Goal: Task Accomplishment & Management: Manage account settings

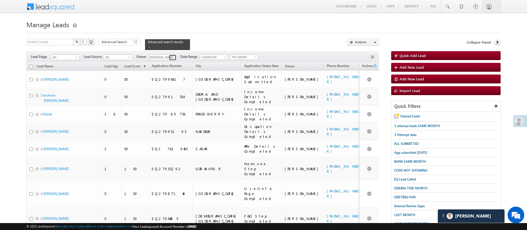
click at [173, 55] on span at bounding box center [173, 57] width 4 height 4
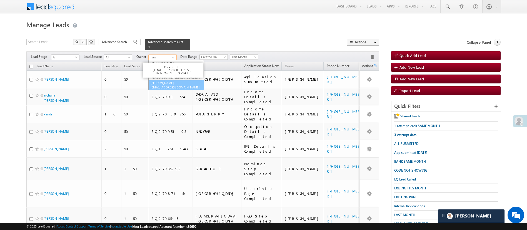
click at [177, 80] on link "Manish Panchal Manish.1Panchal@angelbroking.com" at bounding box center [176, 85] width 56 height 11
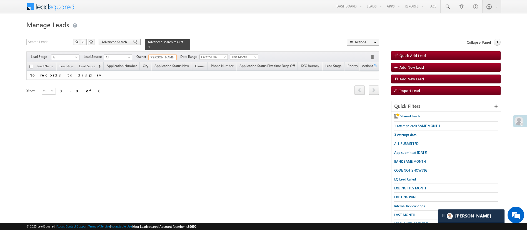
type input "[PERSON_NAME]"
click at [114, 40] on span "Advanced Search" at bounding box center [115, 41] width 27 height 5
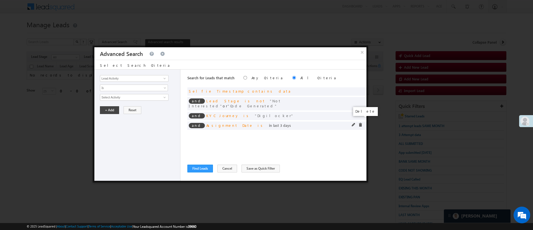
click at [360, 123] on span at bounding box center [360, 125] width 4 height 4
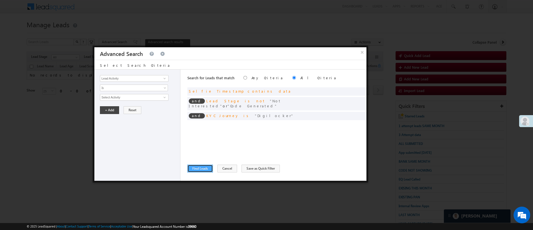
click at [198, 166] on button "Find Leads" at bounding box center [200, 168] width 26 height 8
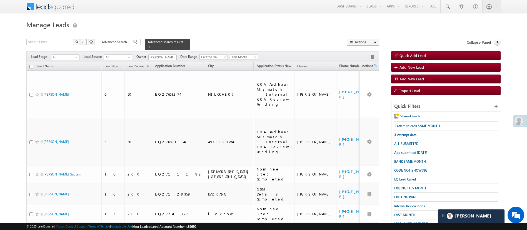
click at [30, 65] on input "checkbox" at bounding box center [31, 67] width 4 height 4
checkbox input "true"
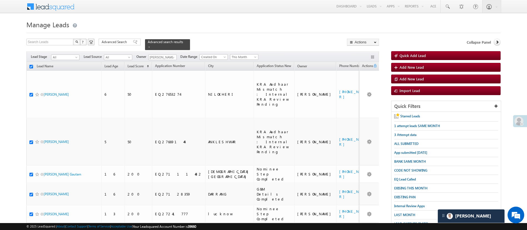
checkbox input "true"
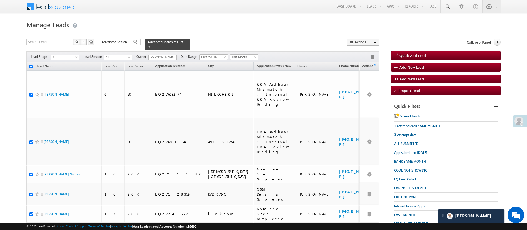
checkbox input "true"
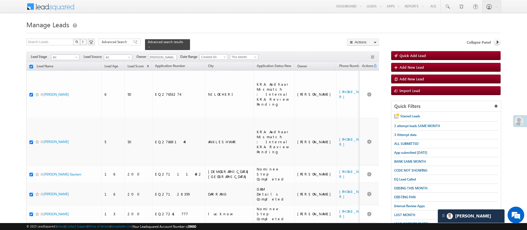
checkbox input "true"
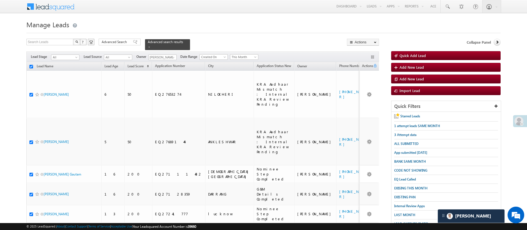
checkbox input "true"
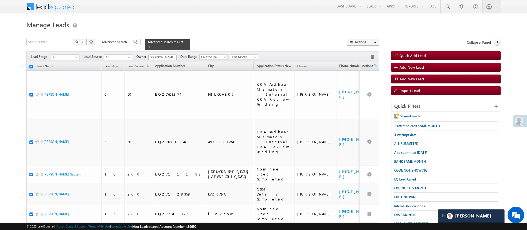
checkbox input "true"
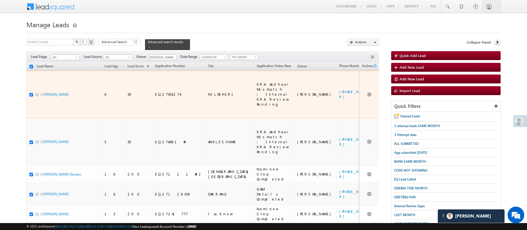
click at [31, 93] on input "checkbox" at bounding box center [31, 95] width 4 height 4
checkbox input "false"
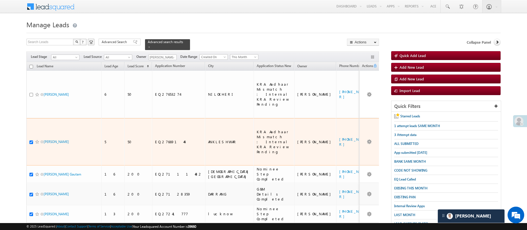
click at [32, 140] on input "checkbox" at bounding box center [31, 142] width 4 height 4
checkbox input "false"
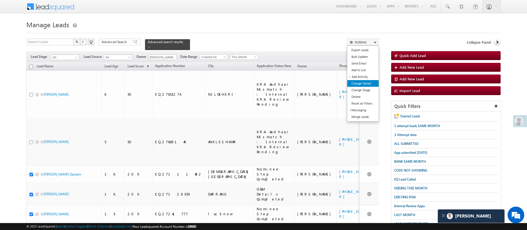
click at [362, 84] on link "Change Owner" at bounding box center [362, 83] width 31 height 7
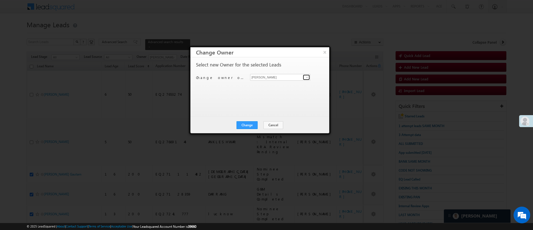
click at [305, 76] on span at bounding box center [307, 77] width 4 height 4
click at [289, 84] on link "Monika Jain Monika.Jain@angelbroking.com" at bounding box center [280, 85] width 60 height 11
type input "Monika Jain"
click at [248, 122] on button "Change" at bounding box center [246, 125] width 21 height 8
click at [320, 47] on button "×" at bounding box center [324, 52] width 9 height 10
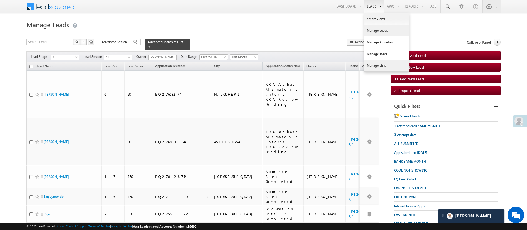
click at [383, 64] on link "Manage Lists" at bounding box center [386, 66] width 44 height 12
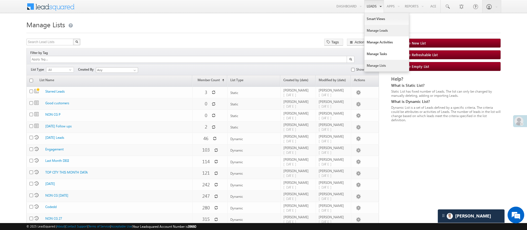
click at [379, 27] on link "Manage Leads" at bounding box center [386, 31] width 44 height 12
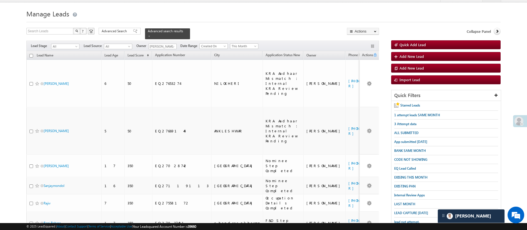
scroll to position [10, 0]
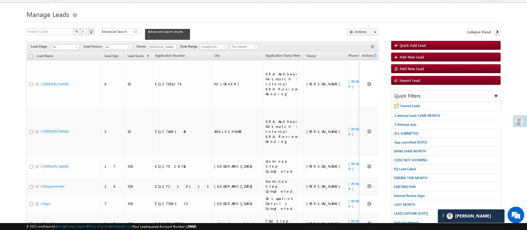
click at [31, 54] on input "checkbox" at bounding box center [31, 56] width 4 height 4
checkbox input "true"
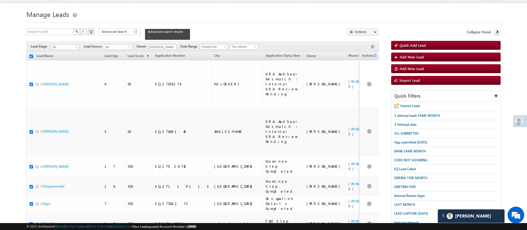
checkbox input "true"
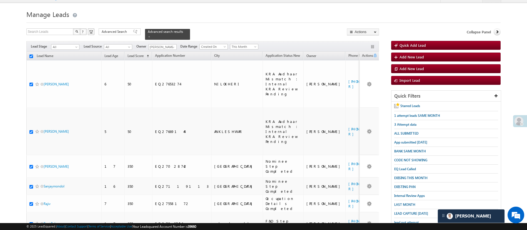
checkbox input "true"
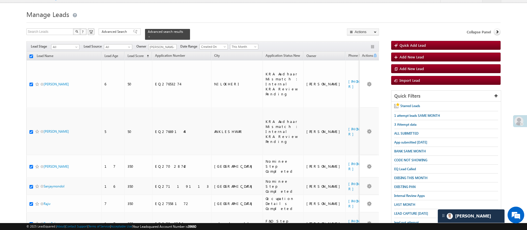
checkbox input "true"
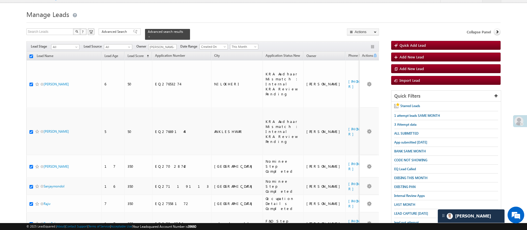
checkbox input "true"
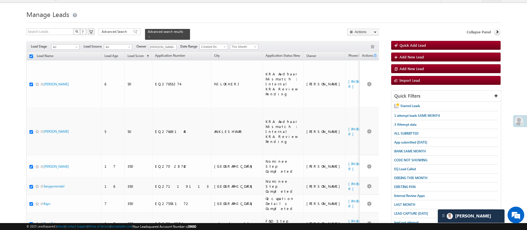
checkbox input "true"
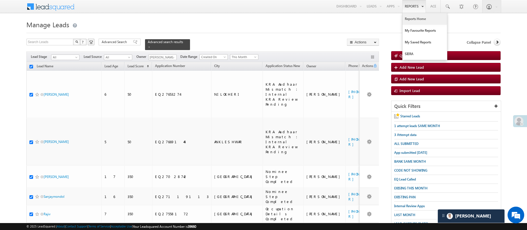
click at [408, 16] on link "Reports Home" at bounding box center [424, 19] width 44 height 12
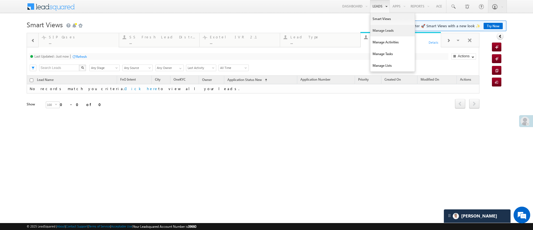
click at [379, 30] on link "Manage Leads" at bounding box center [392, 31] width 44 height 12
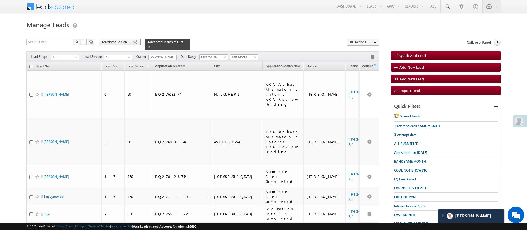
click at [119, 42] on span "Advanced Search" at bounding box center [115, 41] width 27 height 5
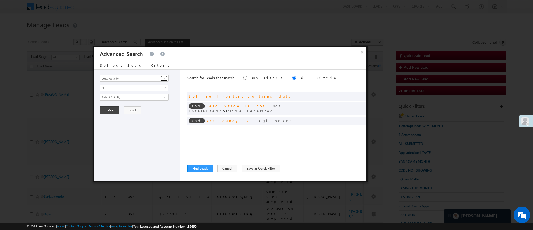
click at [163, 76] on span at bounding box center [164, 78] width 4 height 4
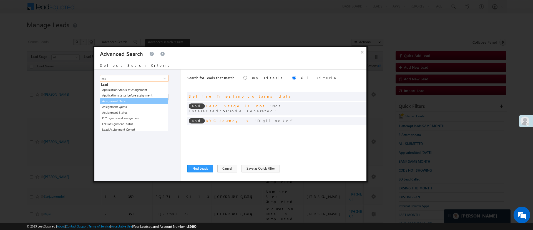
click at [124, 99] on link "Assignment Date" at bounding box center [134, 101] width 68 height 6
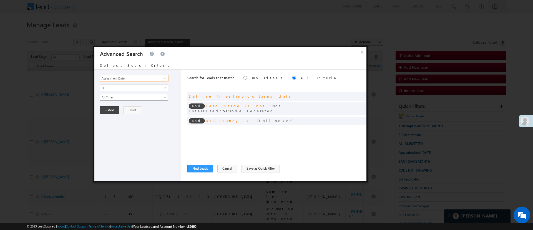
type input "Assignment Date"
click at [125, 99] on span "All Time" at bounding box center [130, 97] width 60 height 5
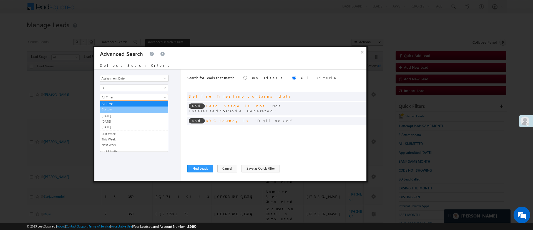
click at [127, 109] on link "Custom" at bounding box center [134, 109] width 68 height 5
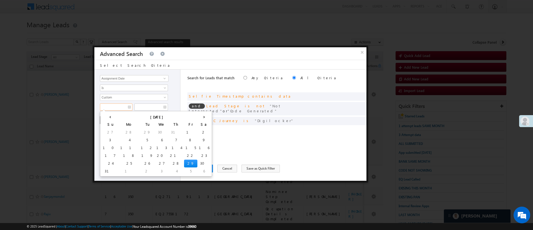
click at [118, 106] on input "text" at bounding box center [116, 106] width 32 height 7
click at [119, 163] on td "25" at bounding box center [129, 163] width 21 height 8
type input "08/25/25"
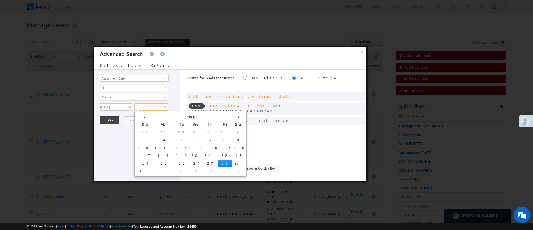
click at [153, 108] on input "text" at bounding box center [151, 106] width 34 height 7
click at [218, 164] on td "29" at bounding box center [224, 163] width 13 height 8
type input "[DATE]"
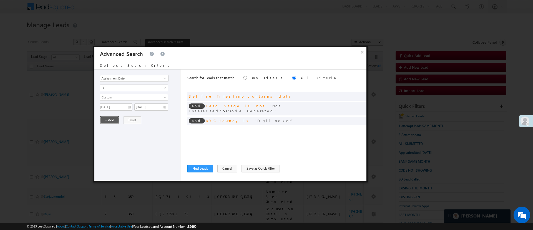
click at [113, 120] on button "+ Add" at bounding box center [109, 120] width 19 height 8
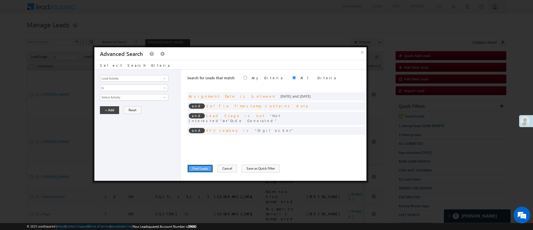
click at [205, 169] on button "Find Leads" at bounding box center [200, 168] width 26 height 8
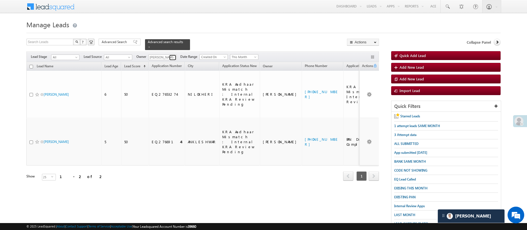
click at [173, 55] on span at bounding box center [173, 57] width 4 height 4
click at [172, 61] on link "Lavisha Gautam Lavisha.Gautam@angelbroking.com" at bounding box center [176, 65] width 56 height 11
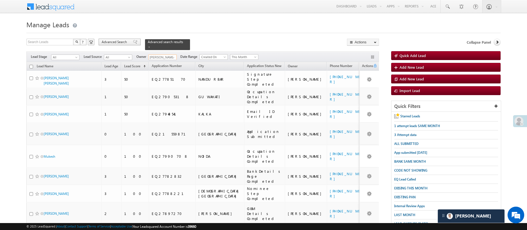
type input "Lavisha Gautam"
click at [117, 42] on span "Advanced Search" at bounding box center [115, 41] width 27 height 5
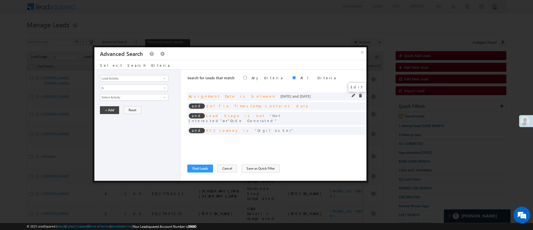
click at [352, 96] on span at bounding box center [354, 96] width 4 height 4
click at [114, 109] on input "08/25/25" at bounding box center [116, 106] width 32 height 7
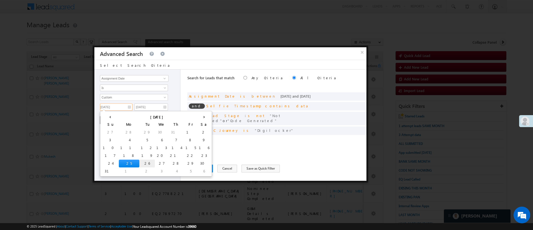
click at [139, 163] on td "26" at bounding box center [147, 163] width 16 height 8
type input "08/26/25"
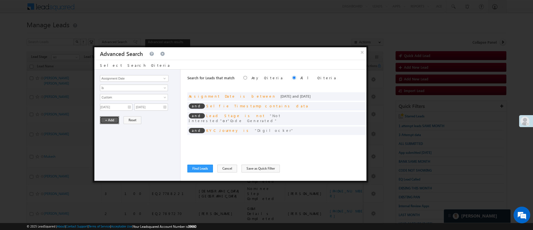
click at [108, 120] on button "+ Add" at bounding box center [109, 120] width 19 height 8
click at [204, 165] on button "Find Leads" at bounding box center [200, 168] width 26 height 8
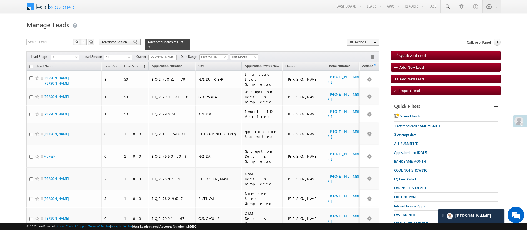
click at [121, 40] on span "Advanced Search" at bounding box center [115, 41] width 27 height 5
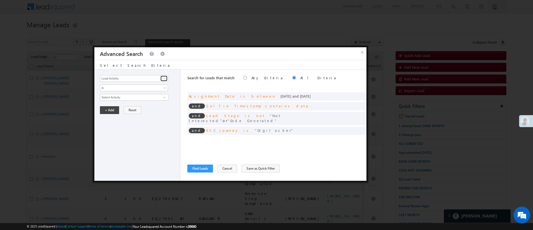
click at [165, 78] on span at bounding box center [164, 78] width 4 height 4
click at [132, 91] on link "Esign" at bounding box center [134, 90] width 68 height 6
type input "Esign"
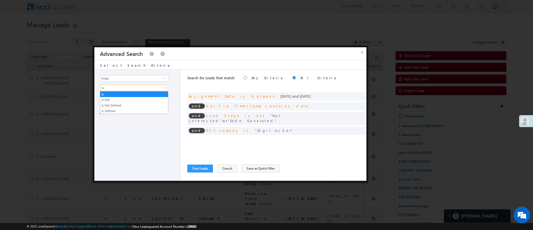
click at [133, 87] on span "Is" at bounding box center [130, 87] width 60 height 5
click at [126, 104] on link "Is Not Defined" at bounding box center [134, 105] width 68 height 5
click at [115, 101] on button "+ Add" at bounding box center [109, 101] width 19 height 8
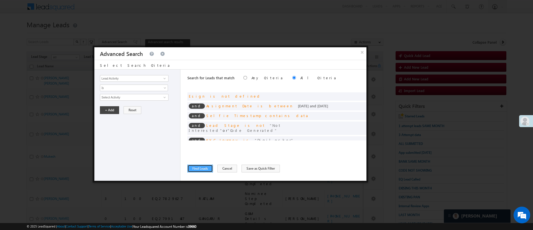
click at [197, 171] on button "Find Leads" at bounding box center [200, 168] width 26 height 8
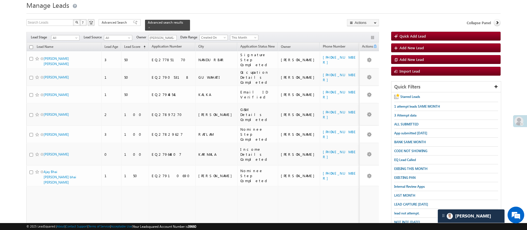
scroll to position [19, 0]
click at [119, 24] on span "Advanced Search" at bounding box center [115, 22] width 27 height 5
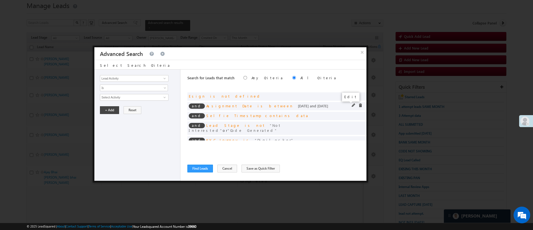
click at [352, 104] on span at bounding box center [354, 105] width 4 height 4
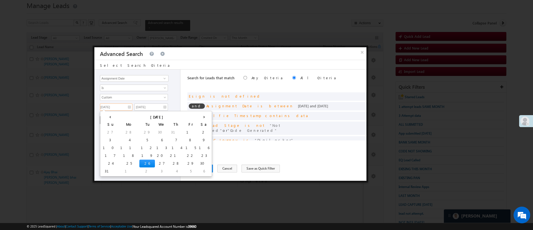
click at [115, 107] on input "08/26/25" at bounding box center [116, 106] width 32 height 7
click at [168, 162] on td "28" at bounding box center [176, 163] width 16 height 8
type input "08/28/25"
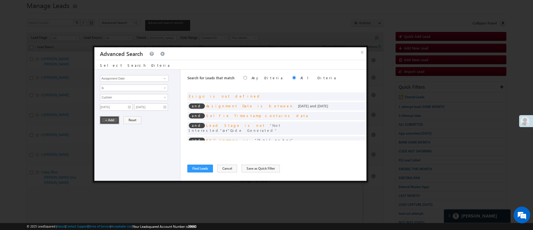
click at [111, 118] on button "+ Add" at bounding box center [109, 120] width 19 height 8
click at [198, 168] on button "Find Leads" at bounding box center [200, 168] width 26 height 8
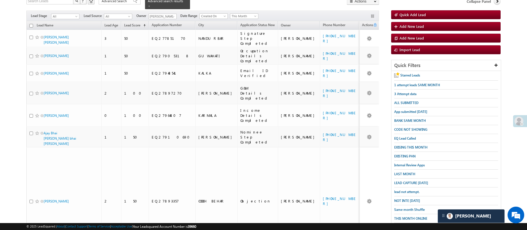
scroll to position [33, 0]
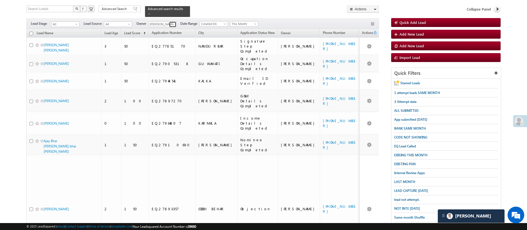
click at [175, 22] on span at bounding box center [173, 24] width 4 height 4
click at [175, 28] on link "Hemant Nandwana Hemant.Nandwana@angelbroking.com" at bounding box center [176, 32] width 56 height 11
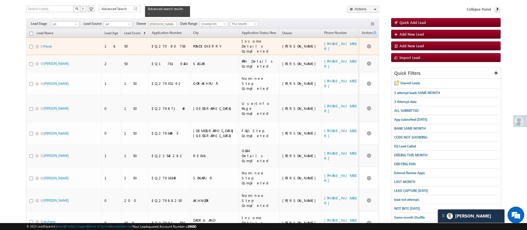
type input "[PERSON_NAME]"
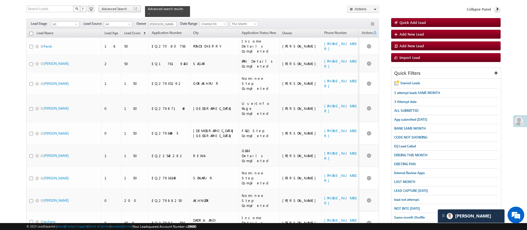
click at [125, 10] on span "Advanced Search" at bounding box center [115, 8] width 27 height 5
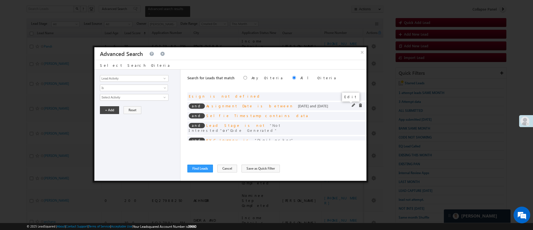
click at [352, 104] on span at bounding box center [354, 105] width 4 height 4
click at [119, 108] on input "08/28/25" at bounding box center [116, 106] width 32 height 7
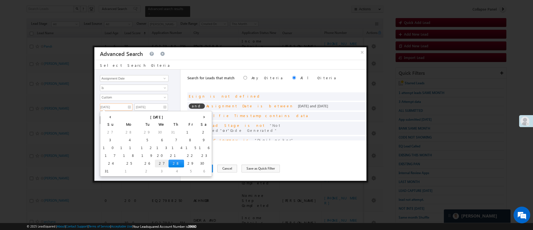
click at [155, 164] on td "27" at bounding box center [162, 163] width 14 height 8
type input "08/27/25"
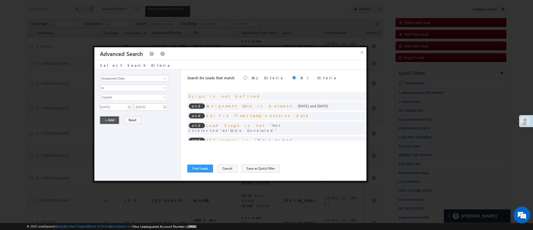
click at [111, 122] on button "+ Add" at bounding box center [109, 120] width 19 height 8
click at [193, 168] on button "Find Leads" at bounding box center [200, 168] width 26 height 8
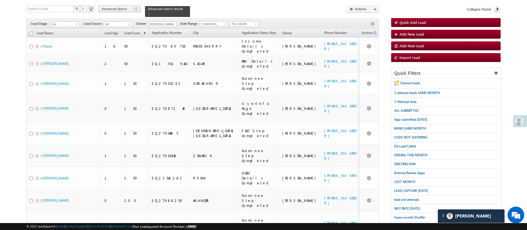
click at [112, 7] on span "Advanced Search" at bounding box center [115, 8] width 27 height 5
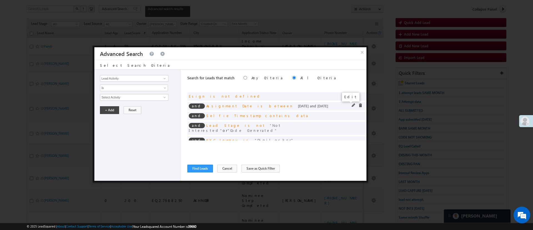
click at [352, 105] on span at bounding box center [354, 105] width 4 height 4
click at [121, 107] on input "08/27/25" at bounding box center [116, 106] width 32 height 7
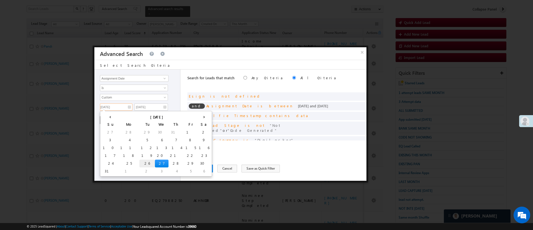
click at [139, 161] on td "26" at bounding box center [147, 163] width 16 height 8
type input "08/26/25"
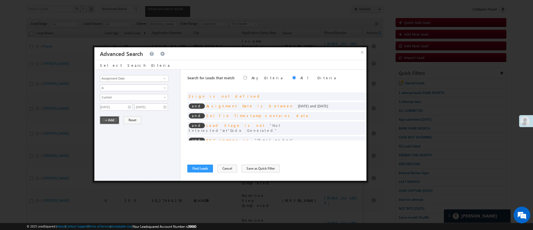
click at [113, 120] on button "+ Add" at bounding box center [109, 120] width 19 height 8
click at [199, 168] on button "Find Leads" at bounding box center [200, 168] width 26 height 8
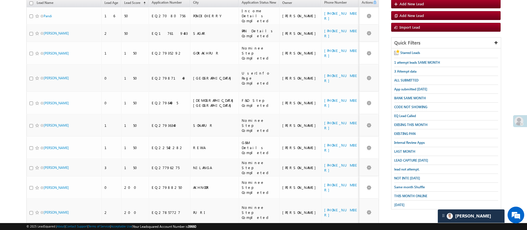
scroll to position [64, 0]
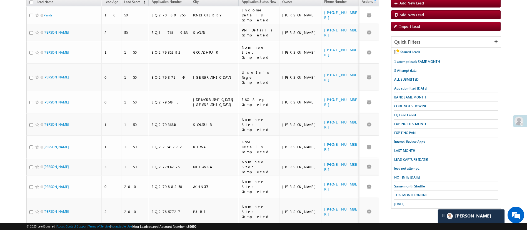
click at [205, 229] on div "KOZHIKODE" at bounding box center [214, 233] width 43 height 5
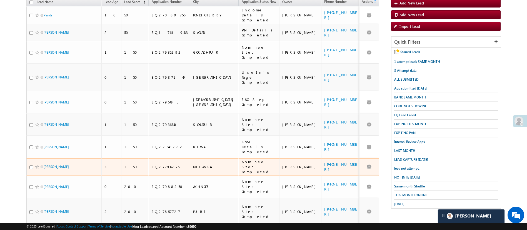
click at [194, 164] on div "NILANGA" at bounding box center [214, 166] width 43 height 5
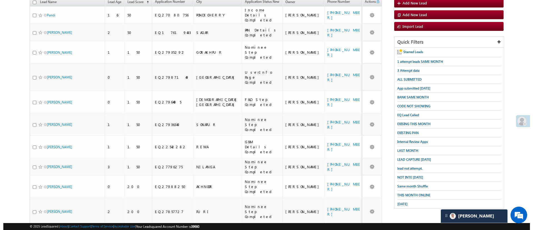
scroll to position [0, 0]
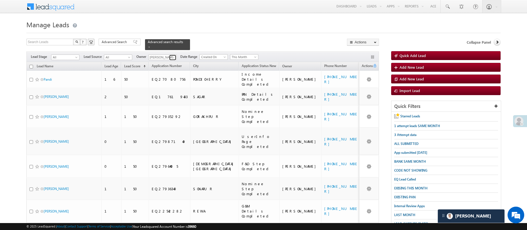
click at [171, 55] on span at bounding box center [173, 57] width 4 height 4
click at [171, 60] on link "Monika Jain Monika.Jain@angelbroking.com" at bounding box center [176, 65] width 56 height 11
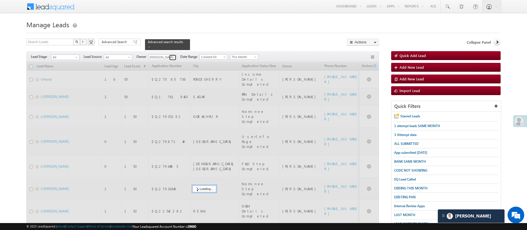
click at [172, 55] on span at bounding box center [173, 57] width 4 height 4
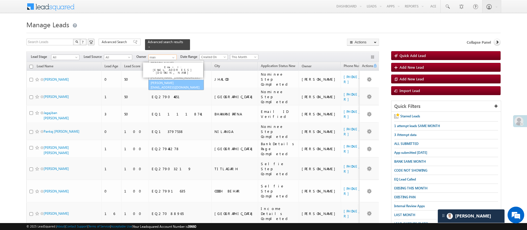
click at [179, 85] on span "Manish.1Panchal@angelbroking.com" at bounding box center [175, 87] width 50 height 4
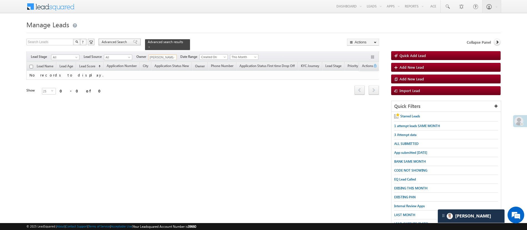
type input "[PERSON_NAME]"
click at [111, 43] on span "Advanced Search" at bounding box center [115, 41] width 27 height 5
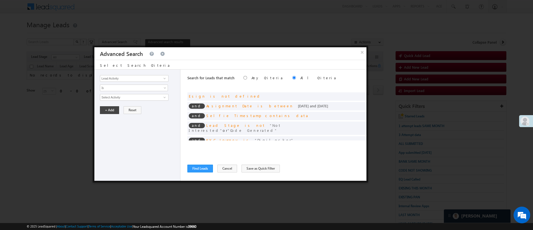
scroll to position [1, 0]
click at [352, 105] on span at bounding box center [354, 105] width 4 height 4
click at [358, 105] on span at bounding box center [360, 105] width 4 height 4
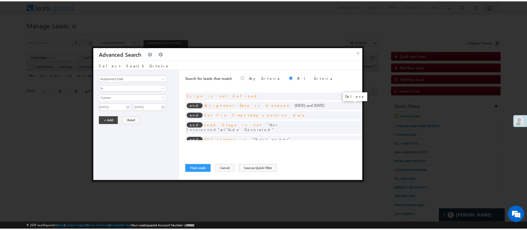
scroll to position [0, 0]
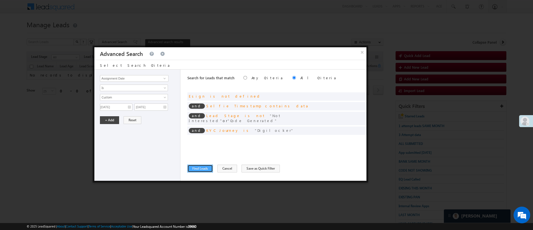
click at [202, 168] on button "Find Leads" at bounding box center [200, 168] width 26 height 8
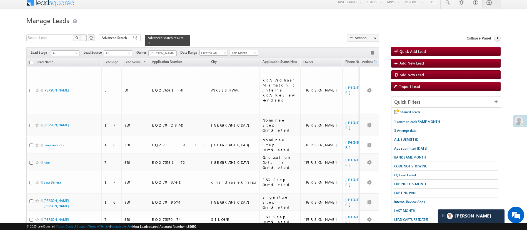
scroll to position [6, 0]
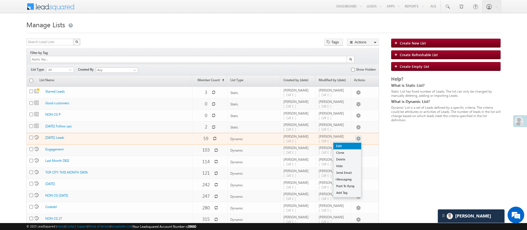
click at [355, 142] on link "Edit" at bounding box center [347, 145] width 28 height 7
checkbox input "true"
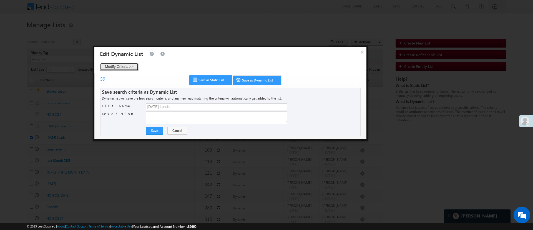
click at [122, 67] on button "Modify Criteria >>" at bounding box center [119, 67] width 39 height 8
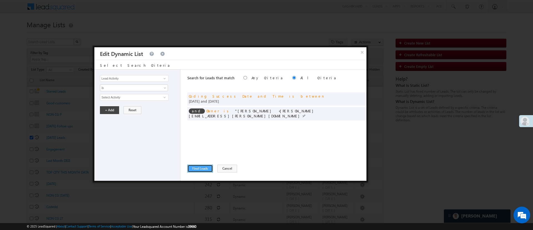
click at [198, 168] on button "Find Leads" at bounding box center [200, 168] width 26 height 8
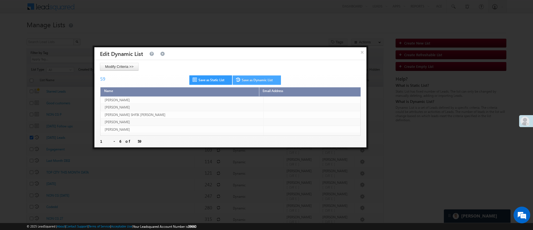
click at [270, 79] on link "Save as Dynamic List" at bounding box center [257, 79] width 48 height 9
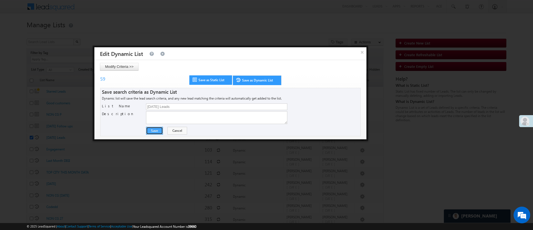
click at [151, 132] on button "Save" at bounding box center [154, 131] width 17 height 8
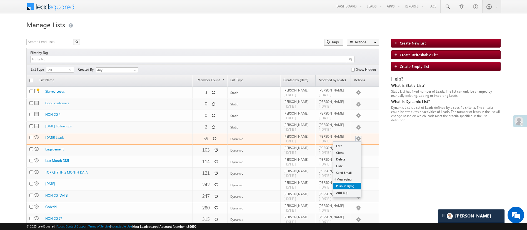
click at [347, 182] on link "Push To Ryng" at bounding box center [347, 185] width 28 height 7
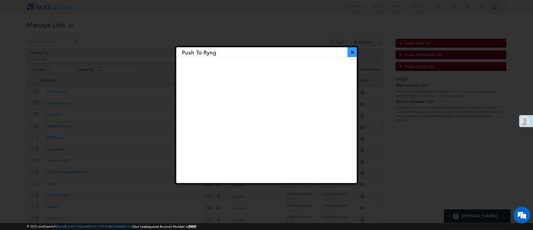
click at [348, 52] on button "×" at bounding box center [352, 52] width 9 height 10
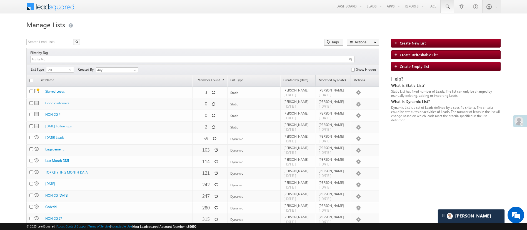
click at [446, 2] on link at bounding box center [446, 6] width 13 height 13
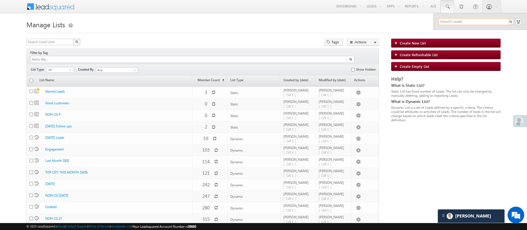
paste input "EQ13099239"
type input "EQ13099239"
click at [472, 30] on div "[PERSON_NAME]" at bounding box center [478, 30] width 74 height 6
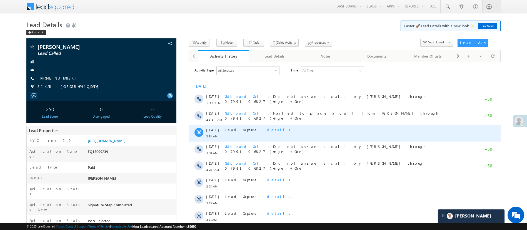
click at [266, 128] on span "details" at bounding box center [279, 129] width 26 height 5
